Goal: Find specific page/section: Find specific page/section

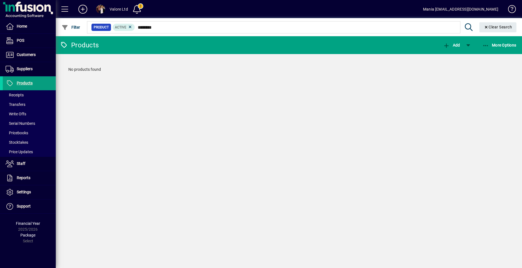
drag, startPoint x: 158, startPoint y: 26, endPoint x: 117, endPoint y: 24, distance: 40.2
click at [113, 22] on mat-form-field "Product Active ******** Clear Search" at bounding box center [302, 27] width 433 height 18
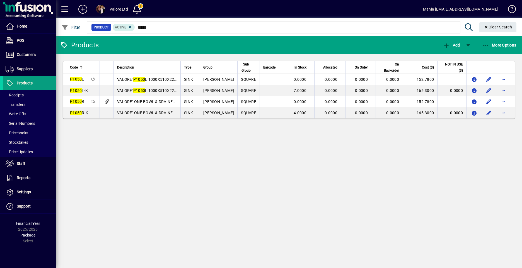
type input "*****"
